Goal: Find specific page/section: Find specific page/section

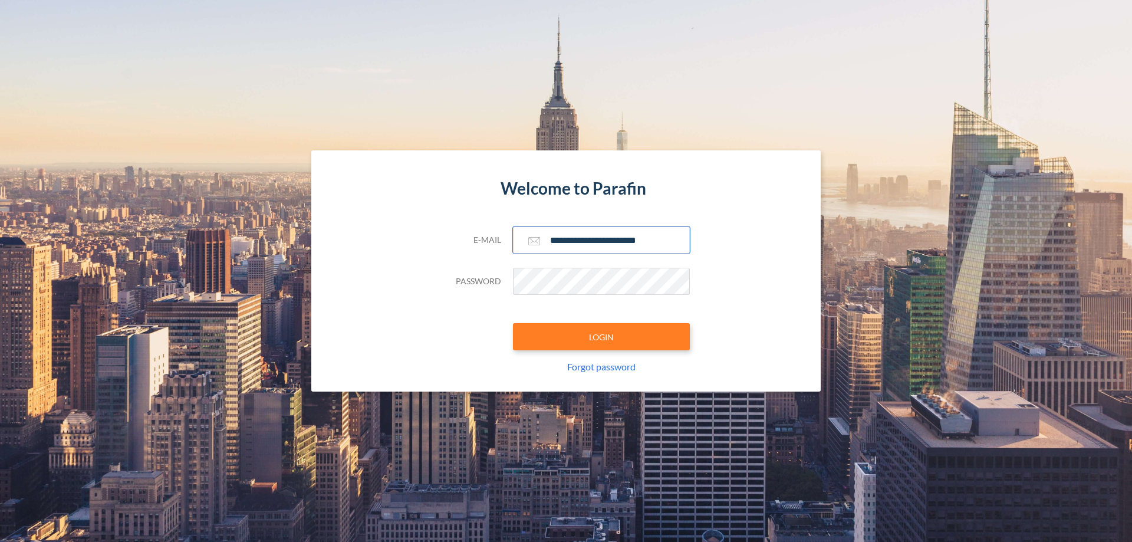
type input "**********"
click at [601, 337] on button "LOGIN" at bounding box center [601, 336] width 177 height 27
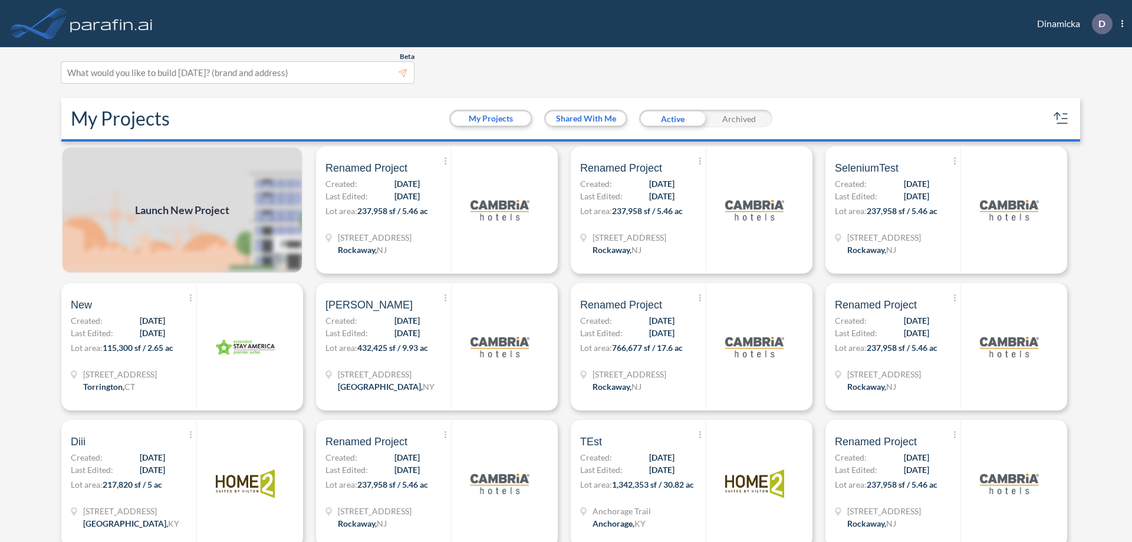
scroll to position [3, 0]
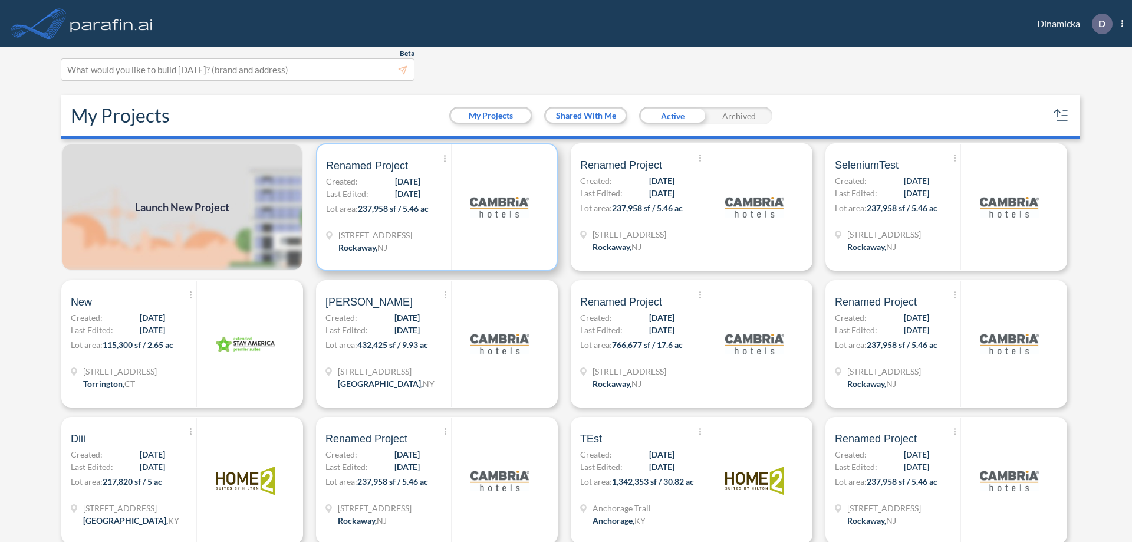
click at [434, 207] on p "Lot area: 237,958 sf / 5.46 ac" at bounding box center [388, 210] width 125 height 17
